Goal: Task Accomplishment & Management: Manage account settings

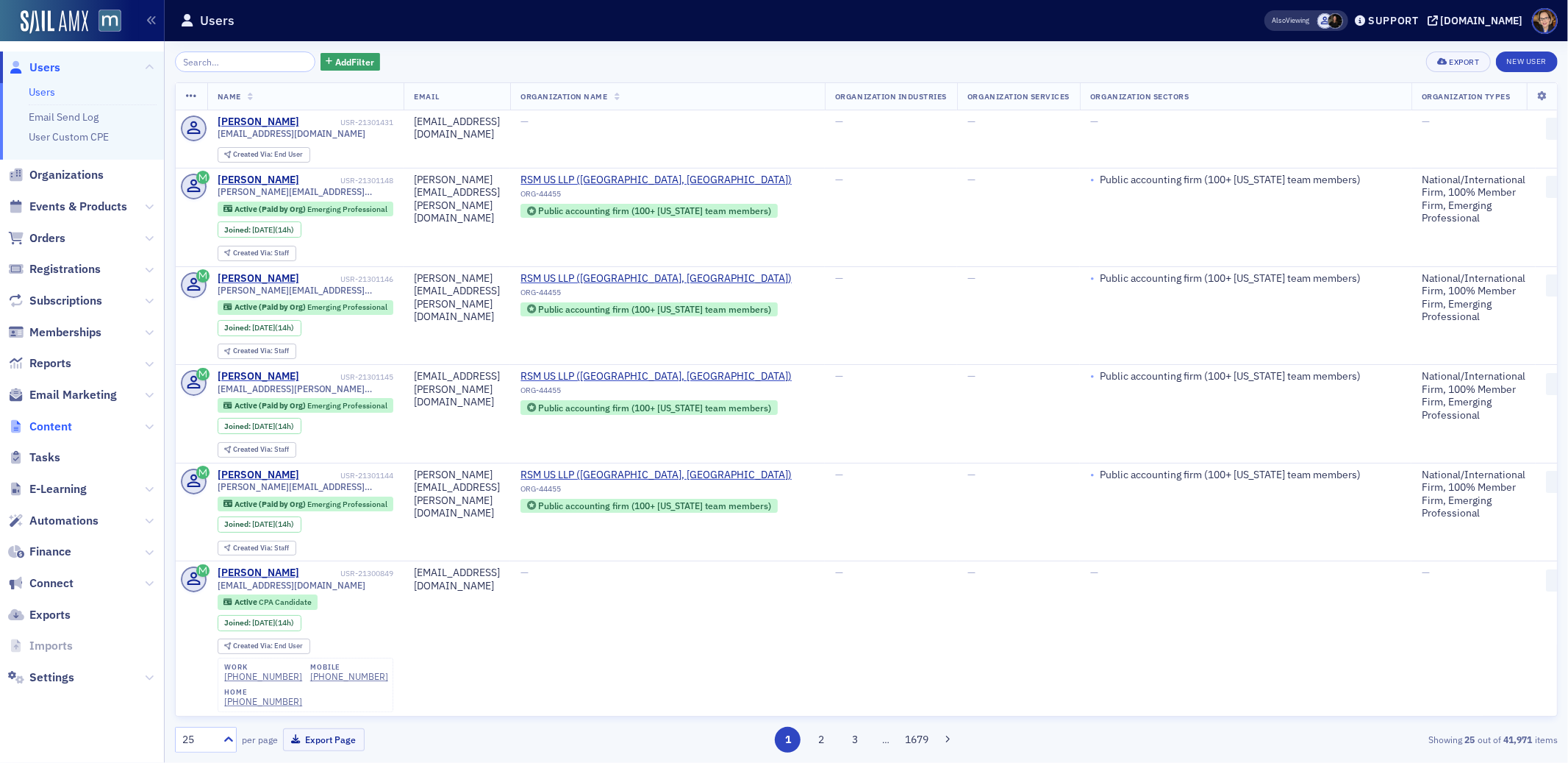
click at [36, 424] on span "Content" at bounding box center [50, 426] width 43 height 16
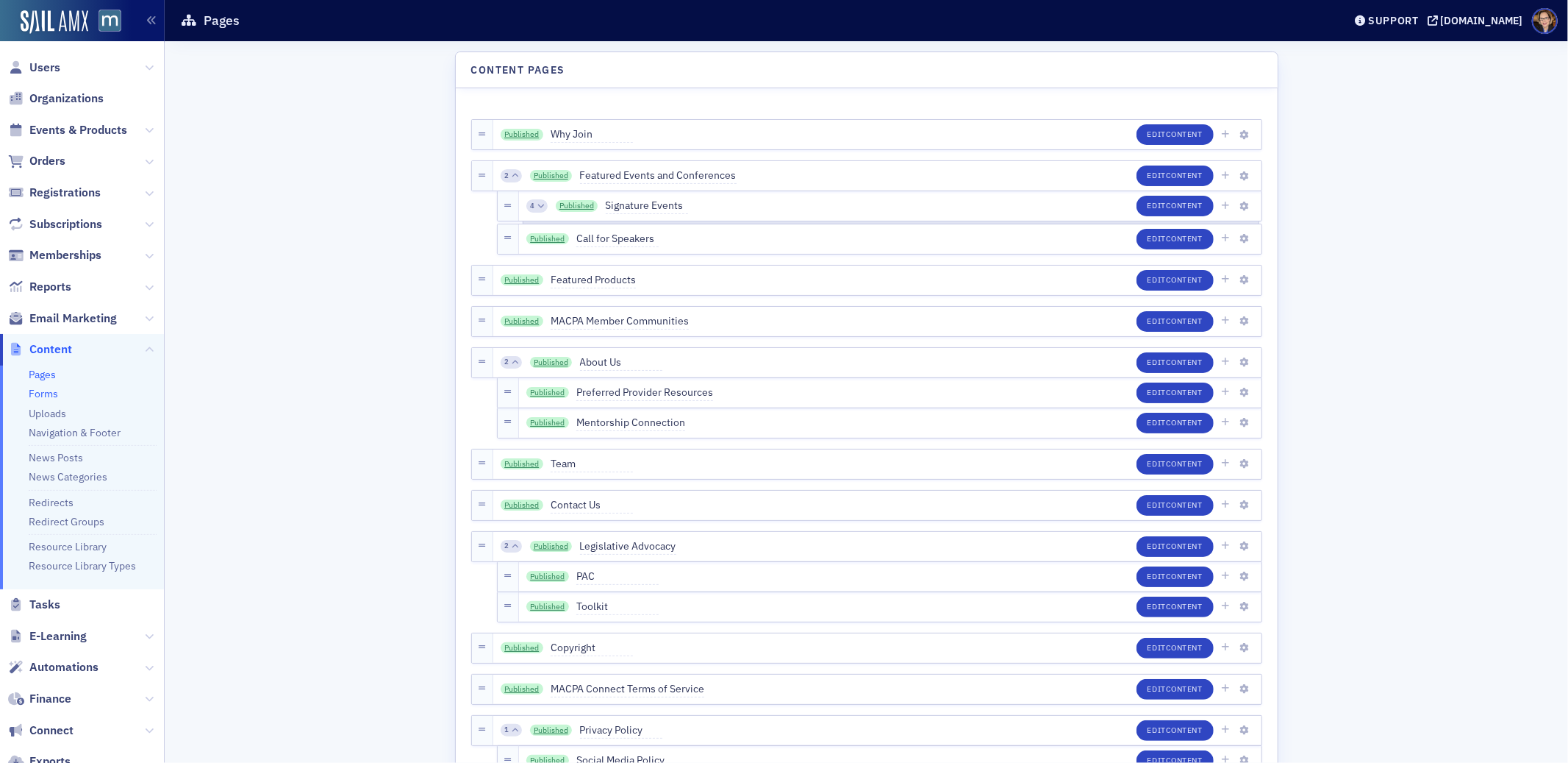
click at [41, 391] on link "Forms" at bounding box center [43, 393] width 29 height 13
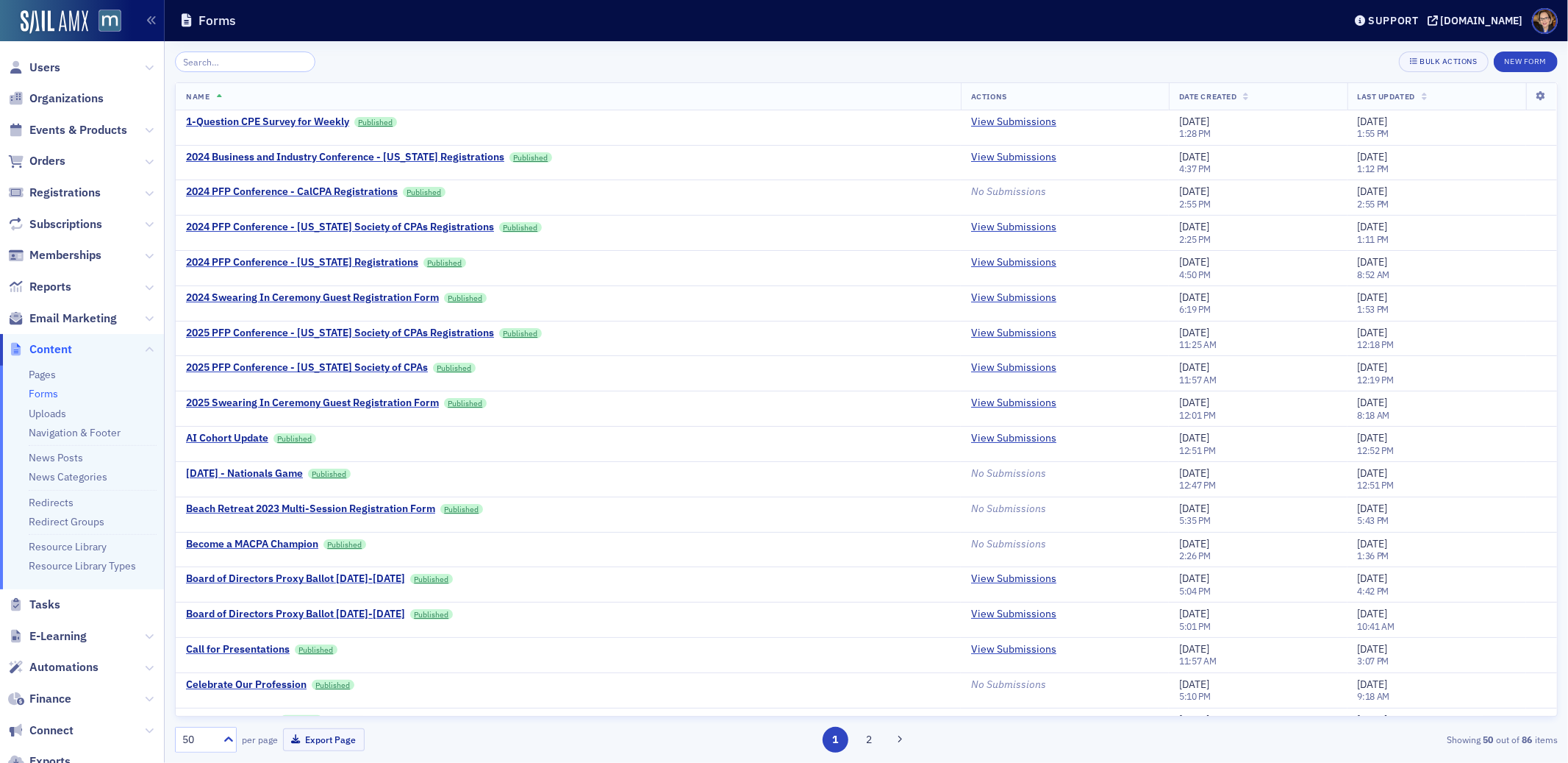
click at [251, 56] on input "search" at bounding box center [245, 61] width 141 height 20
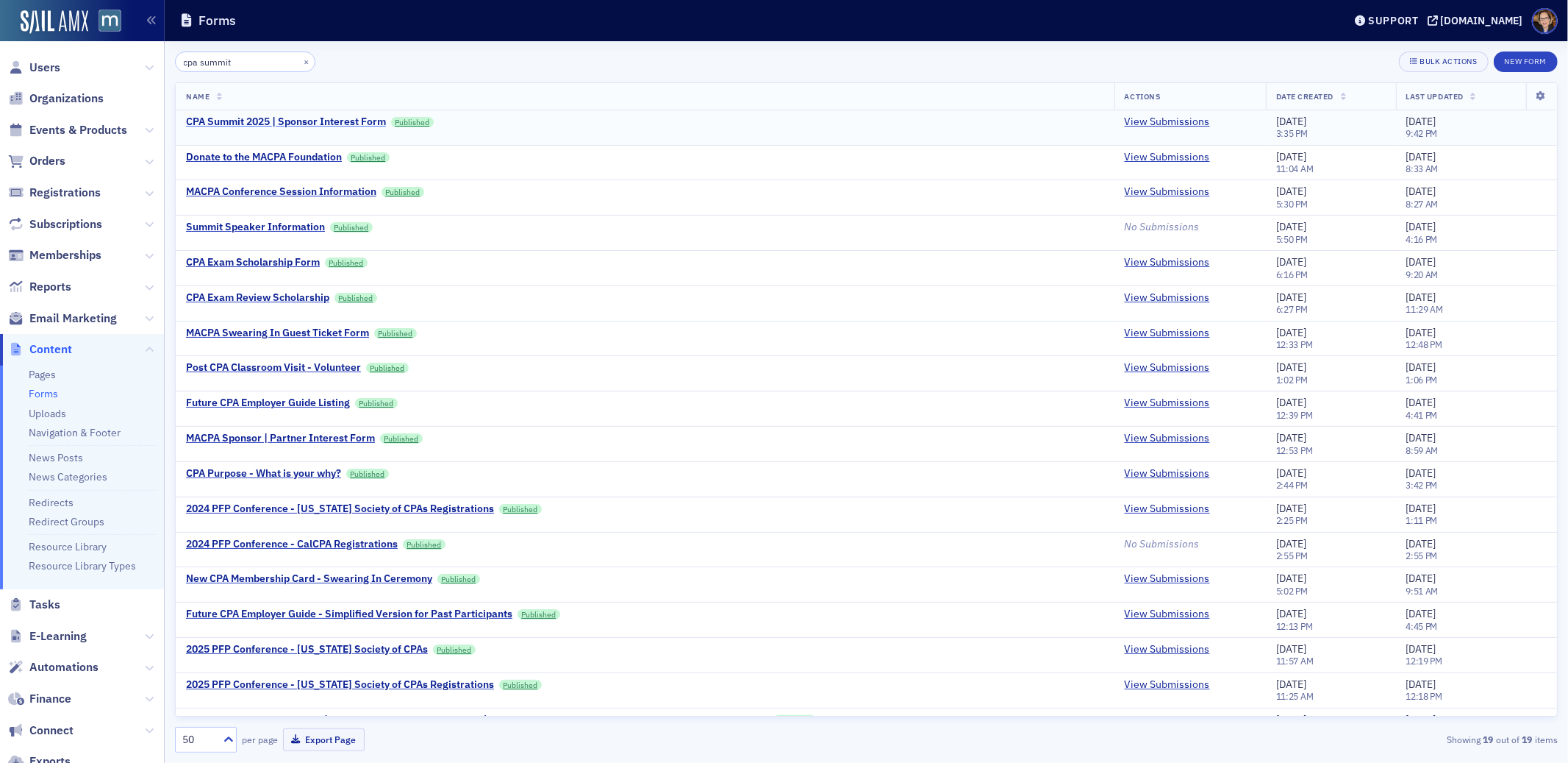
type input "cpa summit"
click at [244, 120] on div "CPA Summit 2025 | Sponsor Interest Form" at bounding box center [286, 121] width 200 height 13
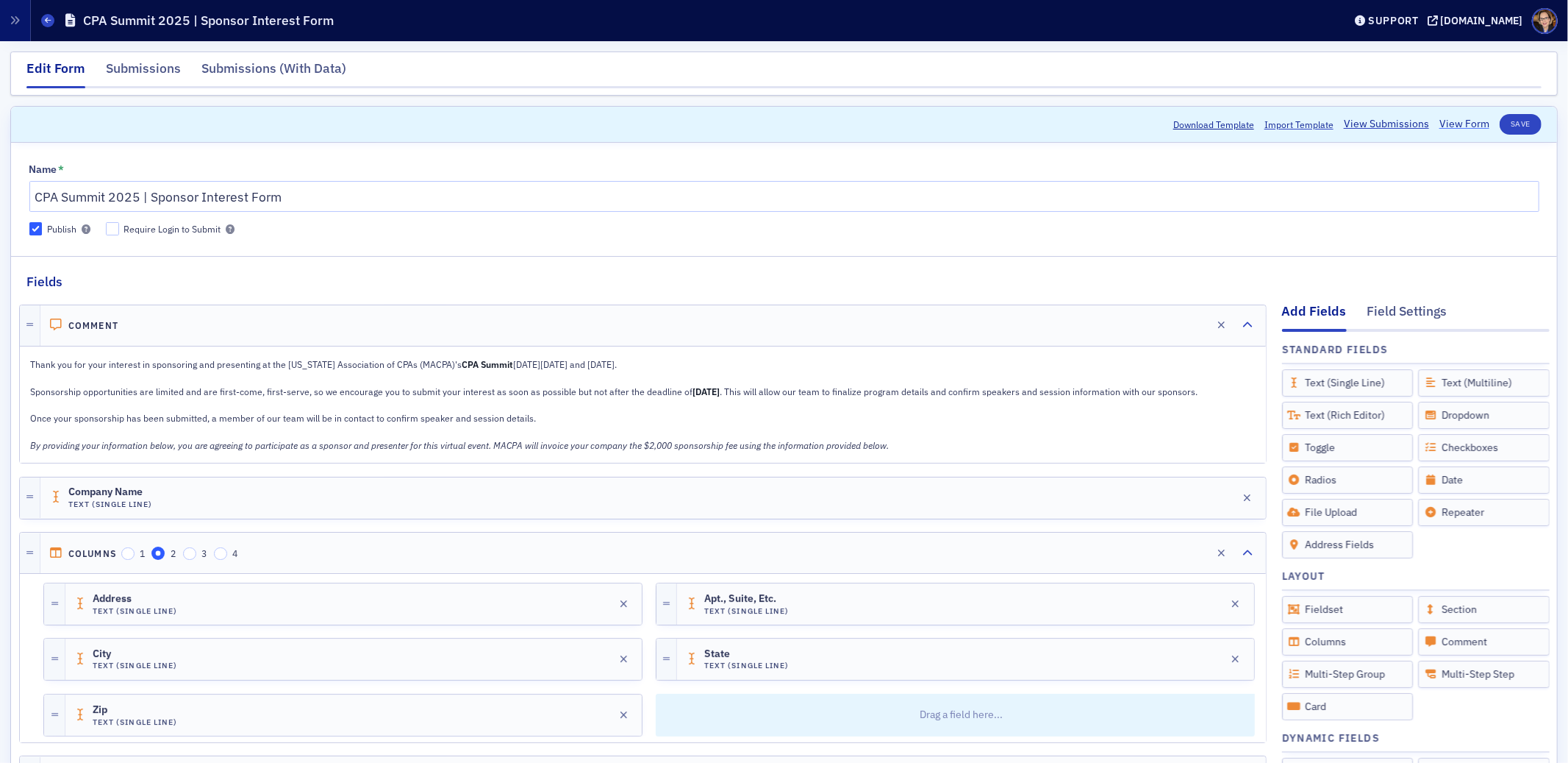
click at [1455, 125] on link "View Form" at bounding box center [1464, 123] width 50 height 15
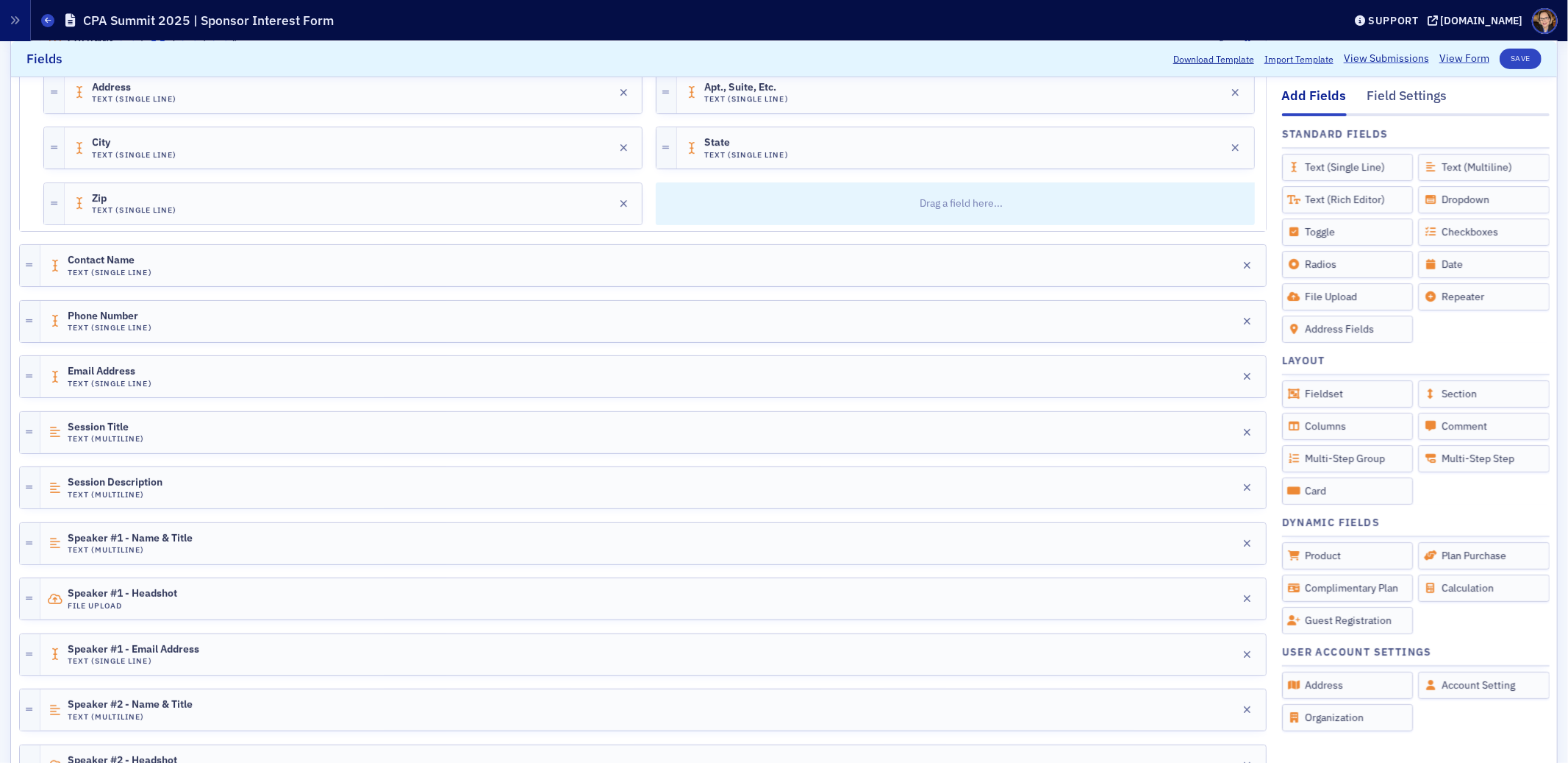
scroll to position [788, 0]
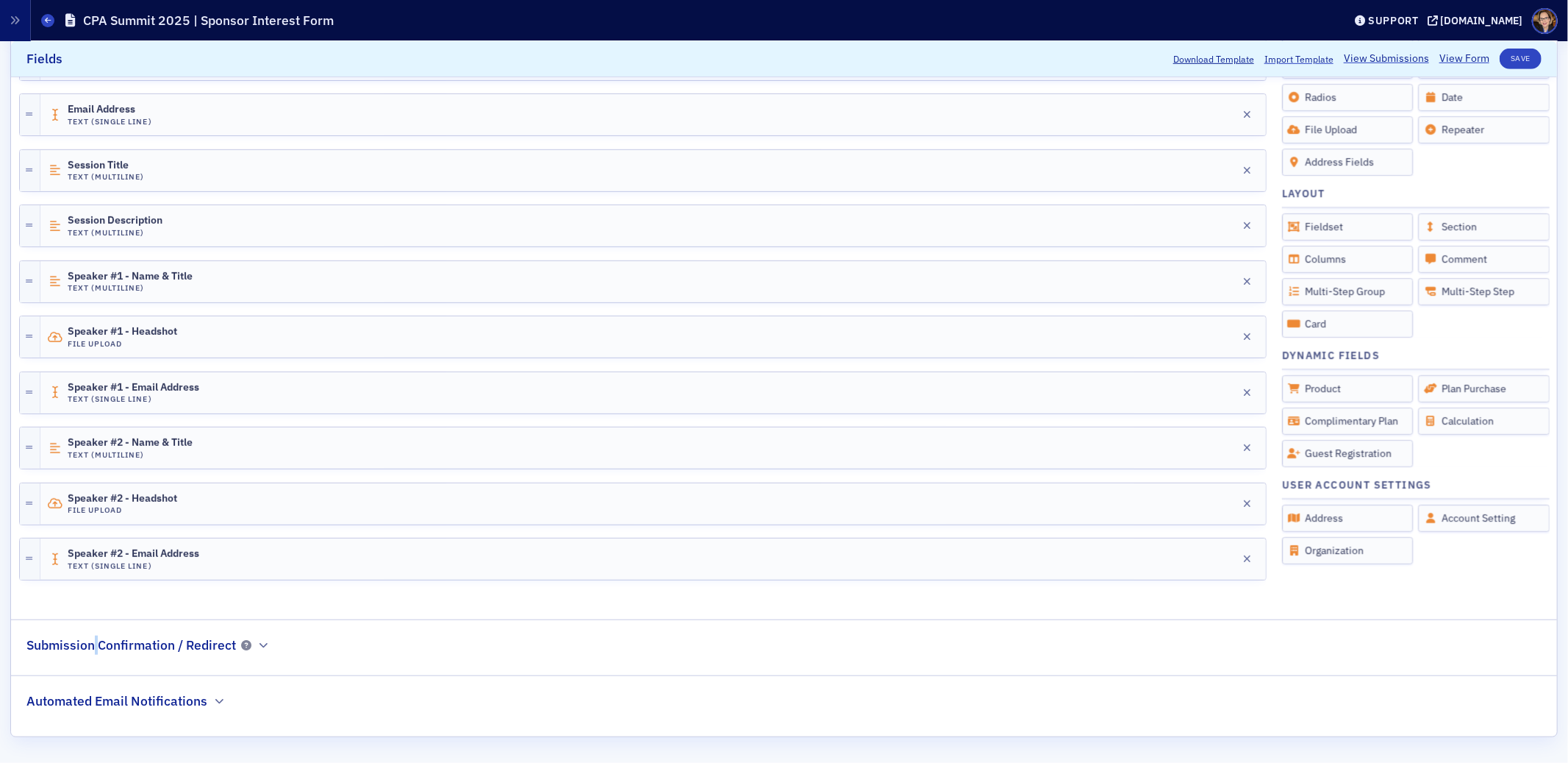
drag, startPoint x: 97, startPoint y: 644, endPoint x: 97, endPoint y: 652, distance: 8.0
click at [97, 644] on h2 "Submission Confirmation / Redirect" at bounding box center [131, 645] width 210 height 19
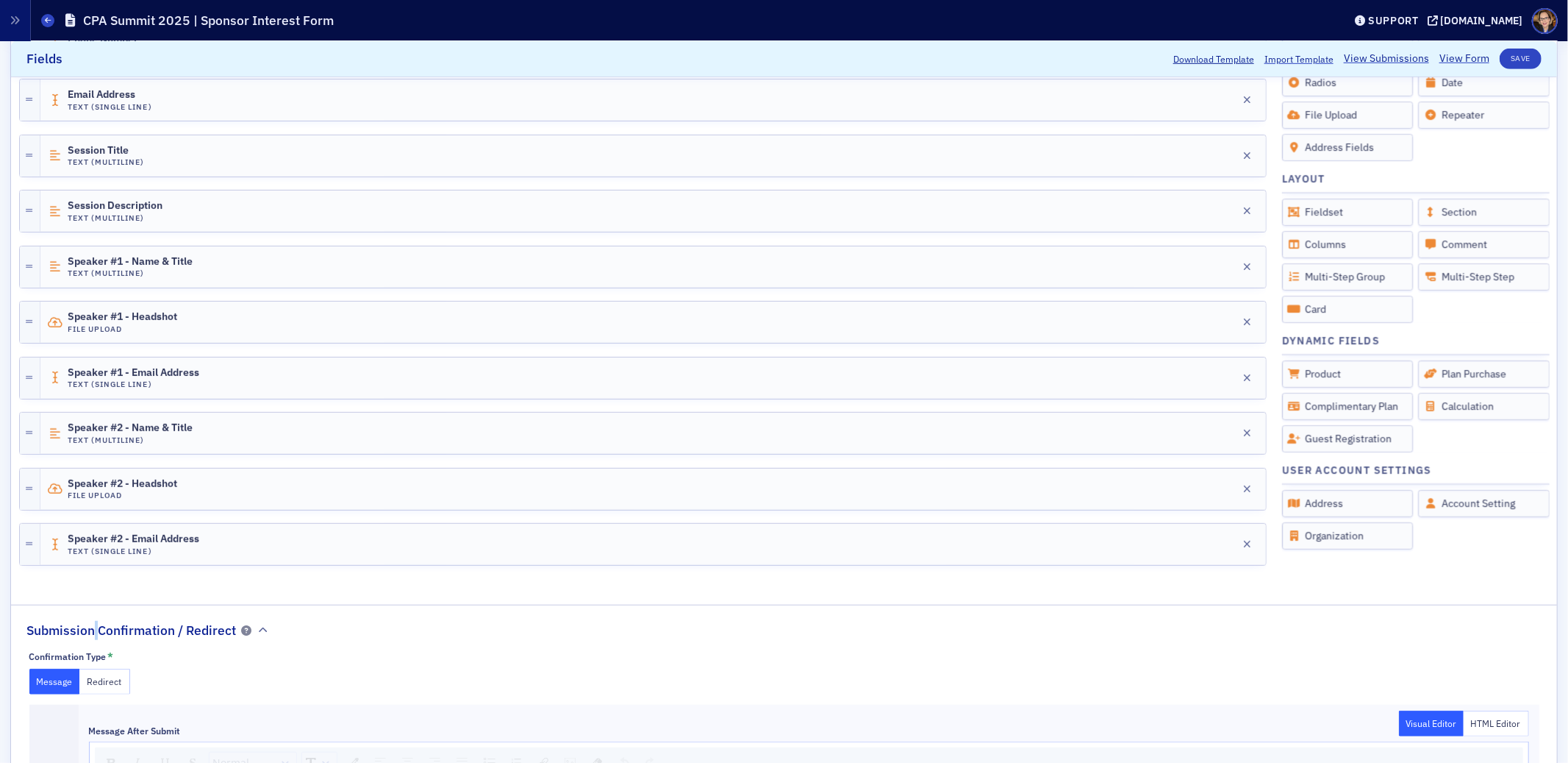
scroll to position [1040, 0]
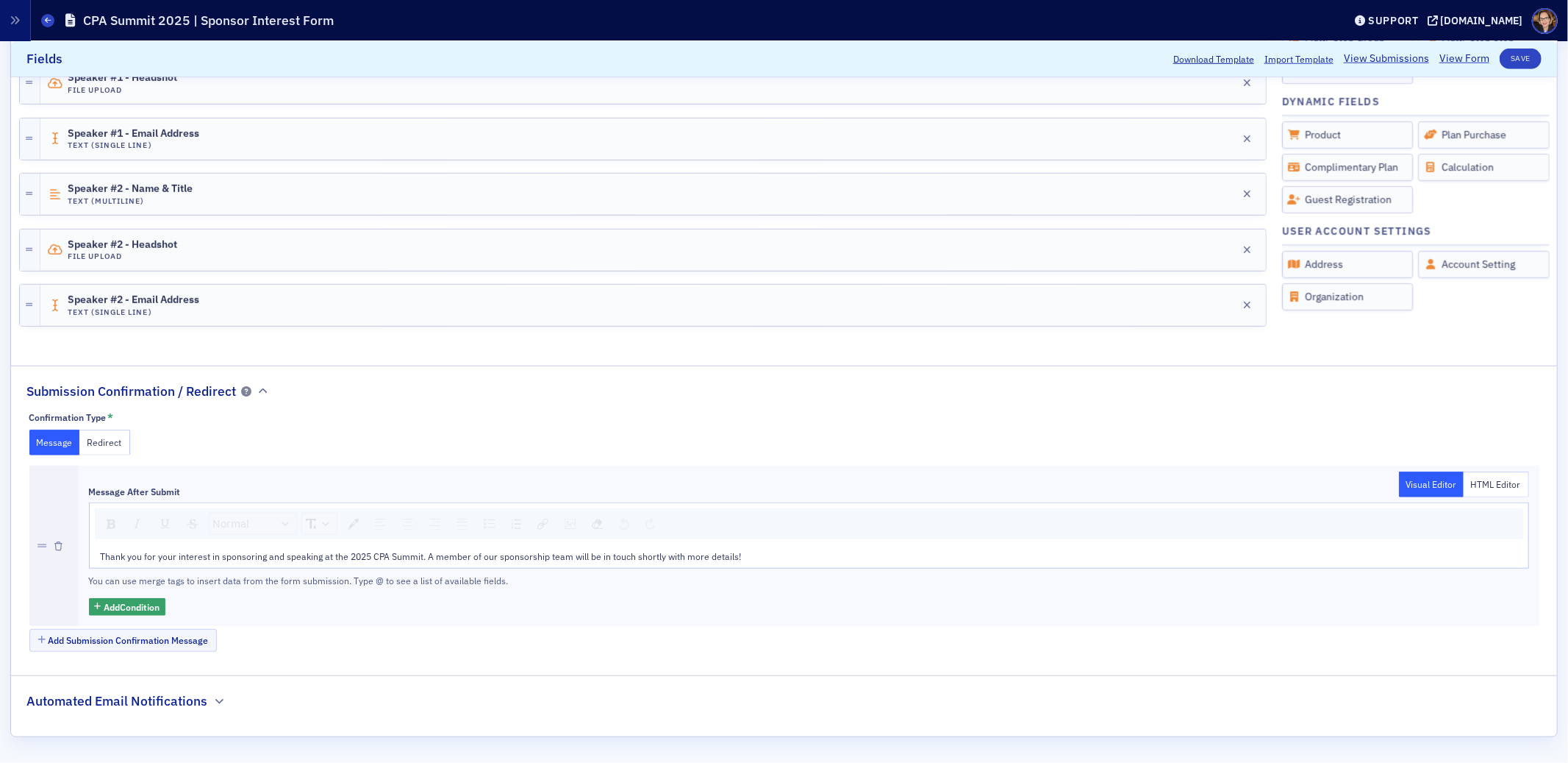
click at [485, 558] on span "Thank you for your interest in sponsoring and speaking at the 2025 CPA Summit. …" at bounding box center [422, 556] width 641 height 12
click at [96, 694] on h2 "Automated Email Notifications" at bounding box center [117, 701] width 181 height 19
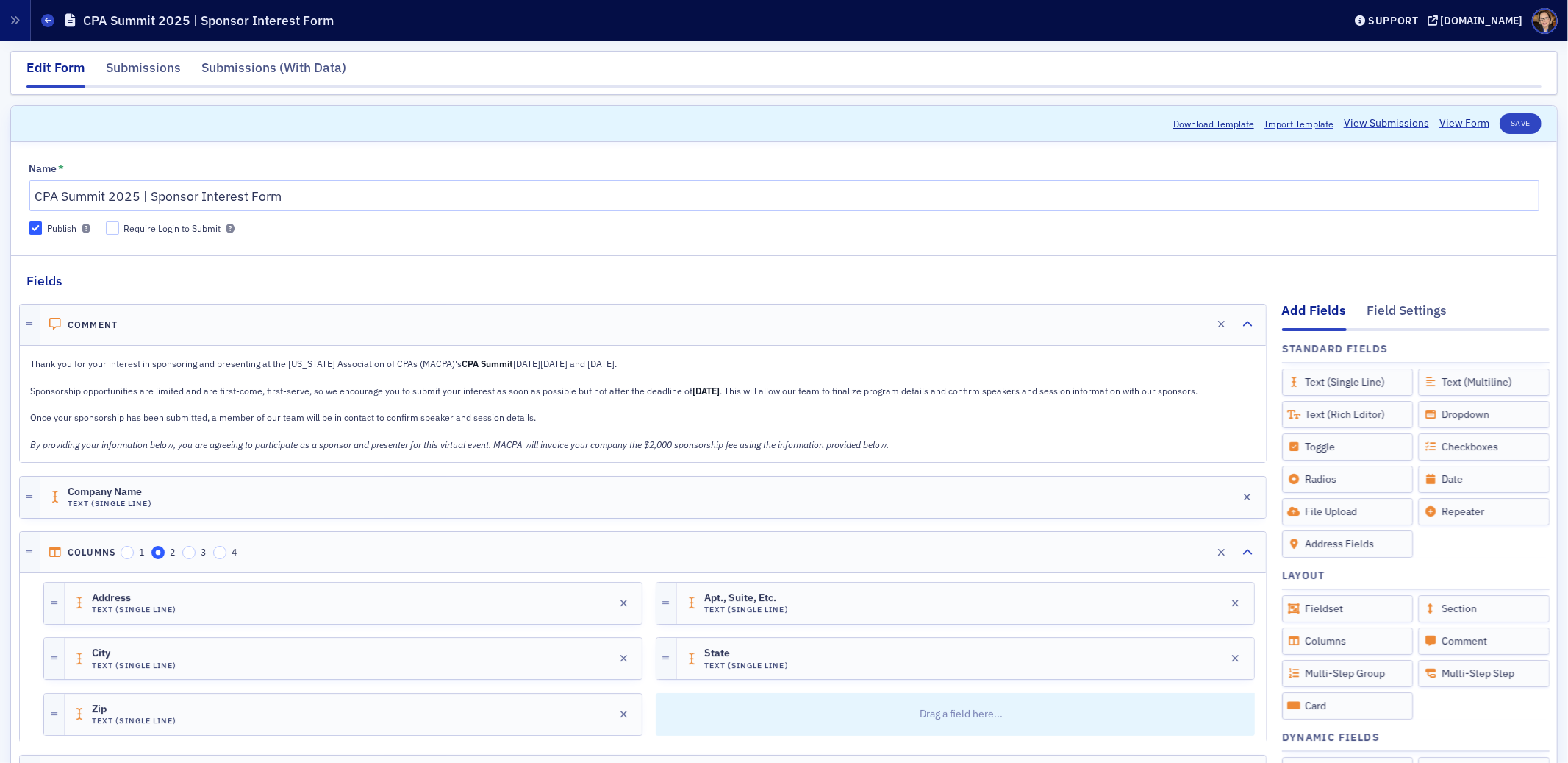
scroll to position [0, 0]
click at [1507, 124] on button "Save" at bounding box center [1520, 124] width 42 height 20
